Goal: Find specific page/section: Find specific page/section

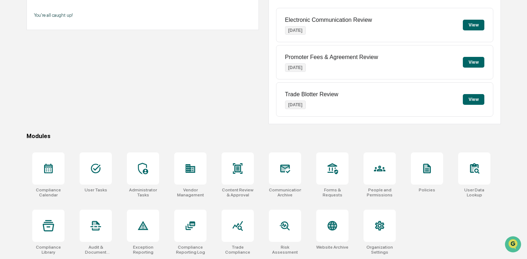
scroll to position [88, 0]
click at [284, 171] on icon at bounding box center [285, 169] width 8 height 6
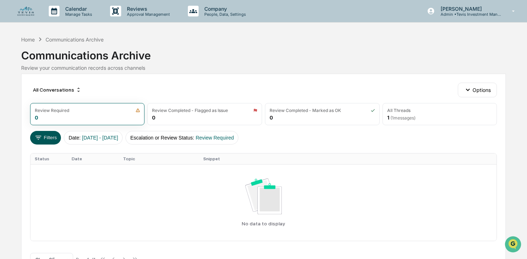
click at [43, 140] on button "Filters" at bounding box center [45, 138] width 31 height 14
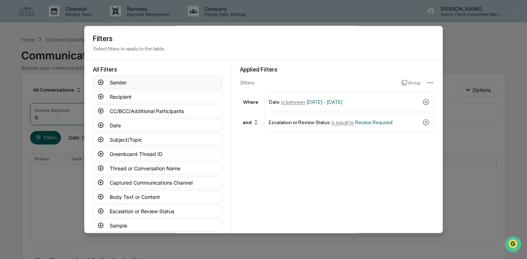
click at [101, 82] on icon at bounding box center [100, 82] width 6 height 6
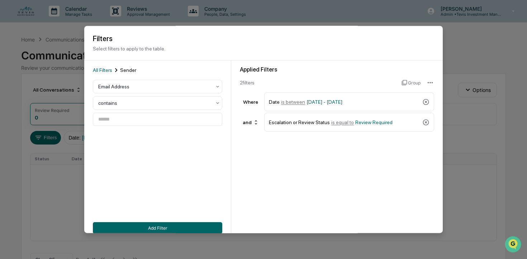
click at [125, 70] on span "Sender" at bounding box center [128, 71] width 16 height 6
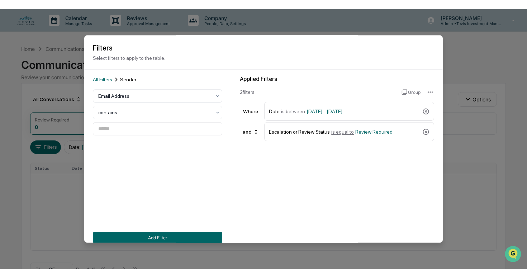
scroll to position [38, 0]
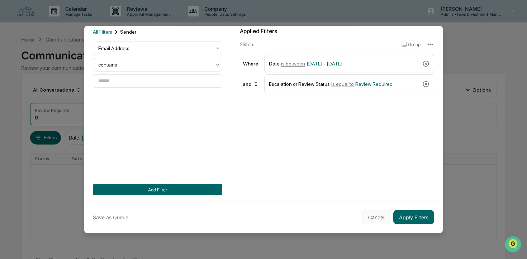
click at [374, 212] on button "Cancel" at bounding box center [376, 217] width 28 height 14
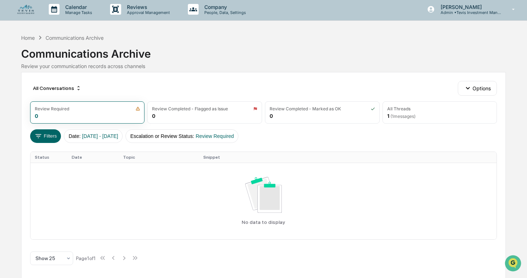
scroll to position [0, 0]
